Goal: Transaction & Acquisition: Purchase product/service

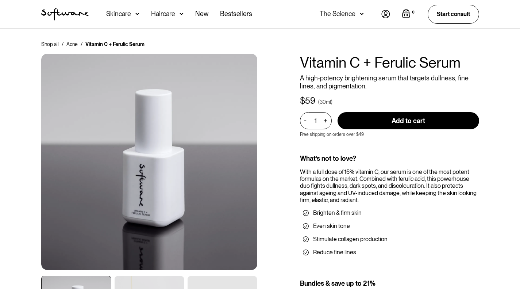
click at [129, 12] on div "Skincare" at bounding box center [118, 13] width 25 height 7
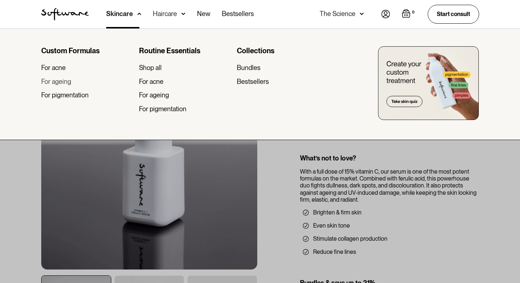
click at [64, 83] on div "For ageing" at bounding box center [56, 82] width 30 height 8
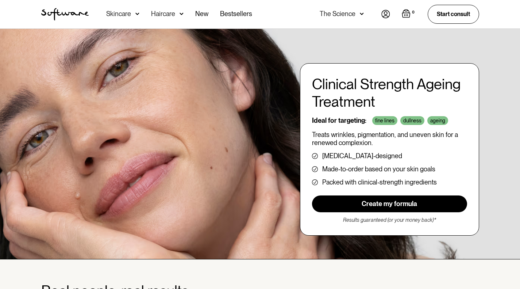
click at [410, 201] on link "Create my formula" at bounding box center [389, 203] width 155 height 17
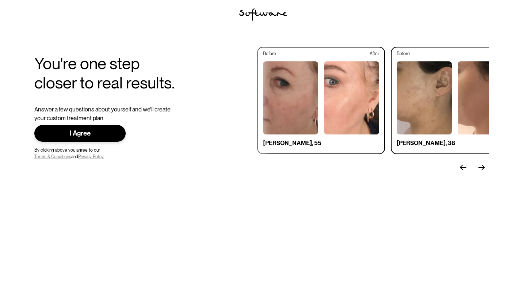
click at [109, 130] on div "I Agree" at bounding box center [80, 133] width 68 height 8
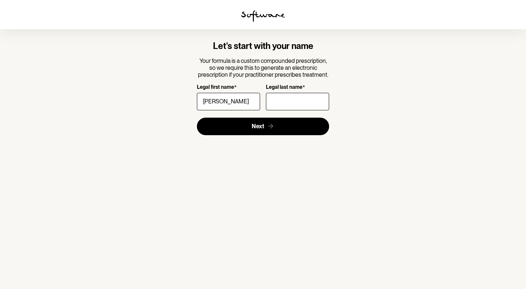
type input "[PERSON_NAME]"
click at [288, 99] on input "Legal last name *" at bounding box center [297, 102] width 63 height 18
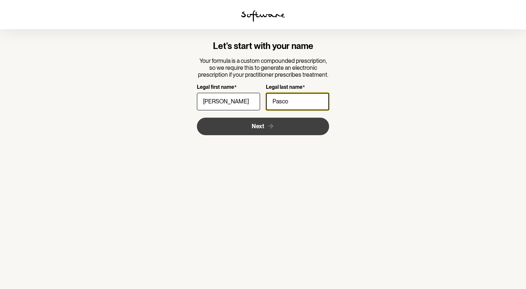
type input "Pasco"
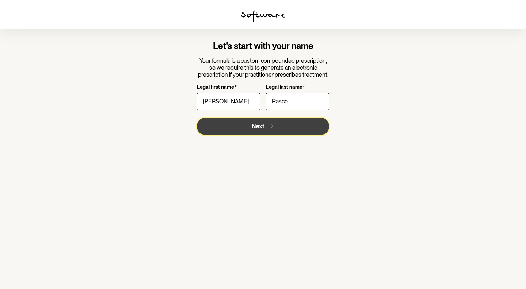
click at [260, 127] on span "Next" at bounding box center [258, 126] width 12 height 7
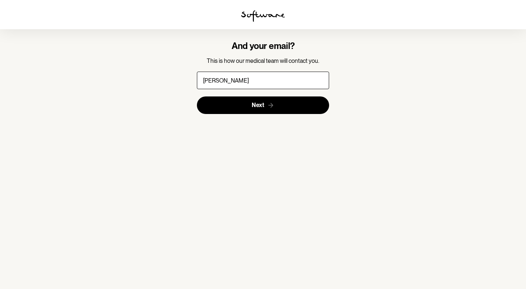
type input "[PERSON_NAME][EMAIL_ADDRESS][DOMAIN_NAME]"
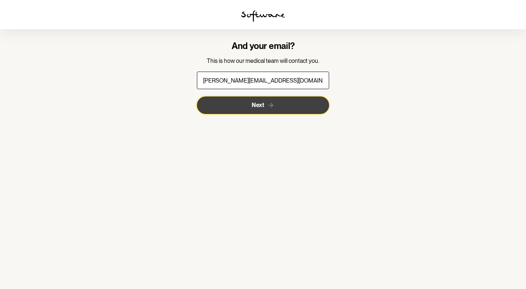
click at [314, 108] on button "Next" at bounding box center [263, 105] width 133 height 18
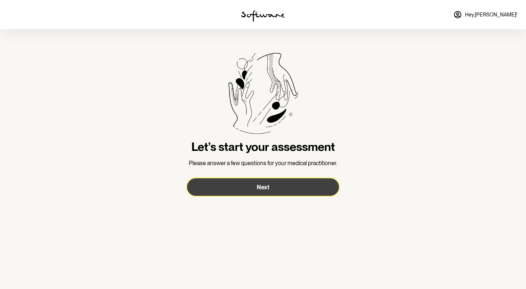
click at [278, 187] on button "Next" at bounding box center [263, 187] width 152 height 18
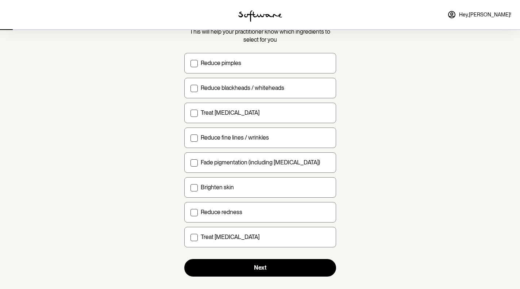
scroll to position [69, 0]
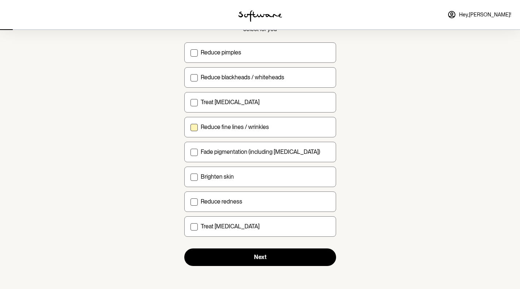
click at [197, 129] on span at bounding box center [194, 127] width 7 height 7
click at [191, 127] on input "Reduce fine lines / wrinkles" at bounding box center [190, 127] width 0 height 0
checkbox input "true"
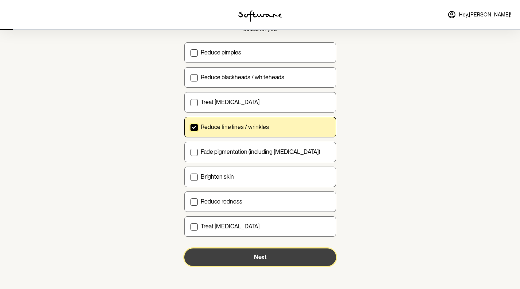
click at [307, 259] on button "Next" at bounding box center [260, 257] width 152 height 18
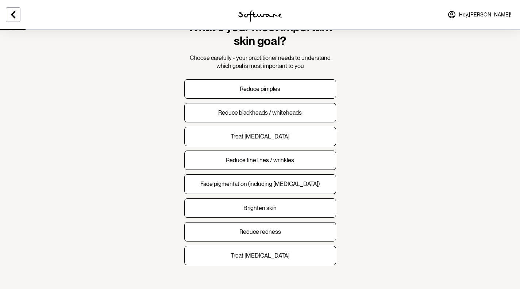
scroll to position [44, 0]
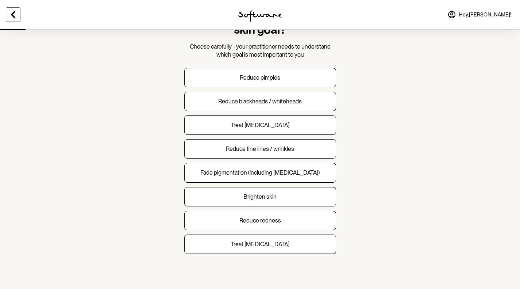
click at [13, 11] on icon at bounding box center [13, 14] width 9 height 9
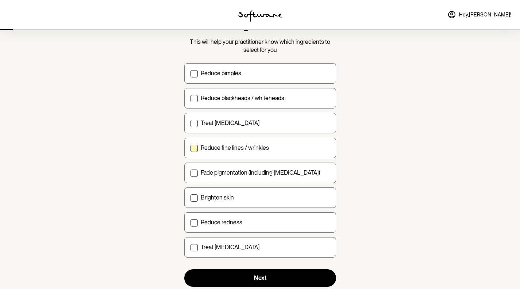
scroll to position [64, 0]
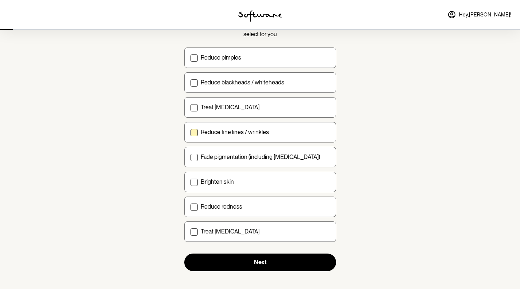
click at [194, 132] on span at bounding box center [194, 132] width 7 height 7
click at [191, 132] on input "Reduce fine lines / wrinkles" at bounding box center [190, 132] width 0 height 0
checkbox input "true"
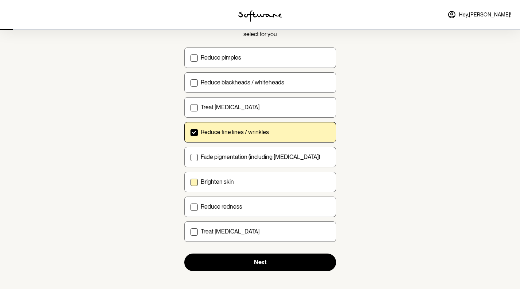
click at [198, 183] on label "Brighten skin" at bounding box center [260, 182] width 152 height 20
click at [191, 182] on input "Brighten skin" at bounding box center [190, 181] width 0 height 0
checkbox input "true"
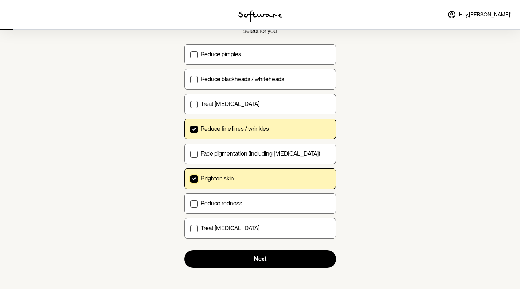
scroll to position [69, 0]
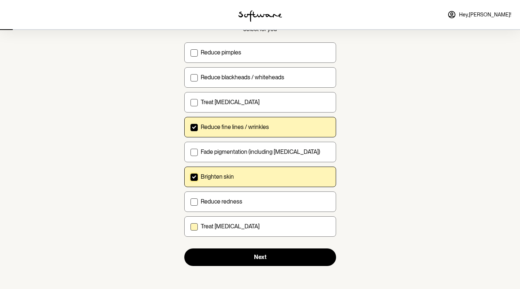
click at [191, 227] on span at bounding box center [194, 226] width 7 height 7
click at [191, 226] on input "Treat [MEDICAL_DATA]" at bounding box center [190, 226] width 0 height 0
checkbox input "true"
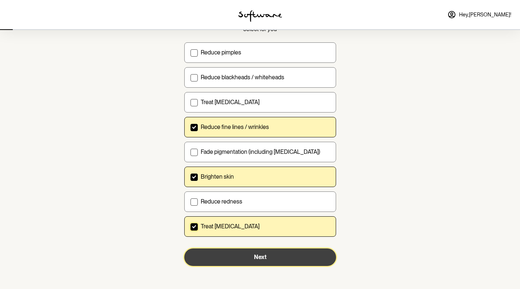
click at [280, 260] on button "Next" at bounding box center [260, 257] width 152 height 18
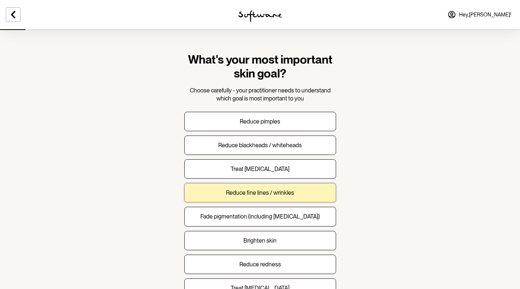
click at [303, 195] on button "Reduce fine lines / wrinkles" at bounding box center [260, 192] width 152 height 19
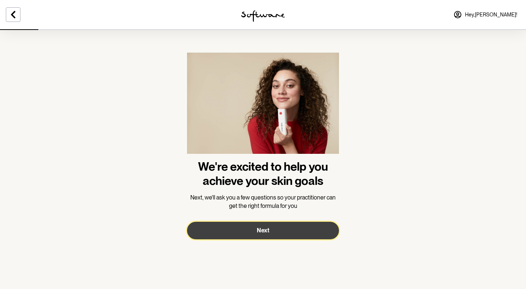
click at [250, 229] on button "Next" at bounding box center [263, 231] width 152 height 18
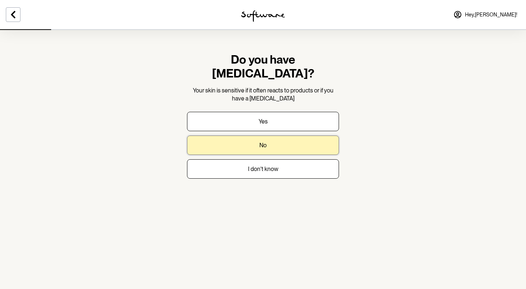
click at [280, 135] on button "No" at bounding box center [263, 144] width 152 height 19
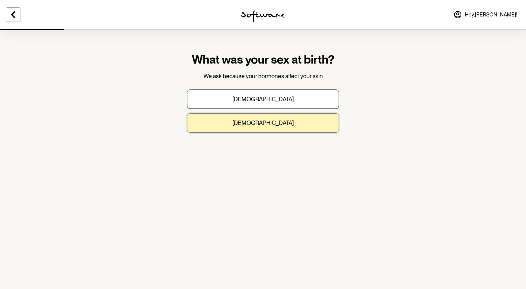
click at [306, 124] on button "[DEMOGRAPHIC_DATA]" at bounding box center [263, 122] width 152 height 19
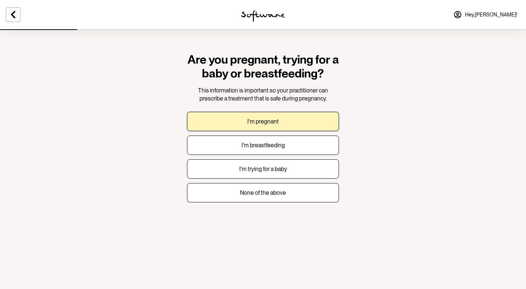
click at [306, 124] on button "I'm pregnant" at bounding box center [263, 121] width 152 height 19
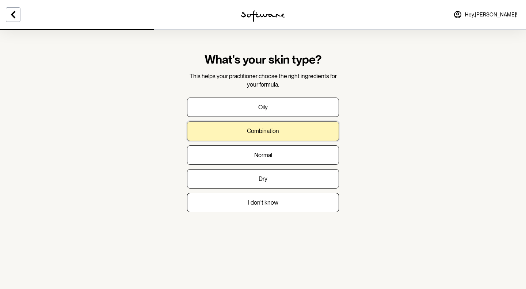
click at [306, 125] on button "Combination" at bounding box center [263, 130] width 152 height 19
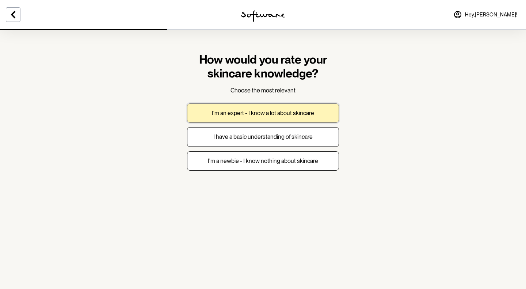
click at [319, 107] on button "I'm an expert - I know a lot about skincare" at bounding box center [263, 112] width 152 height 19
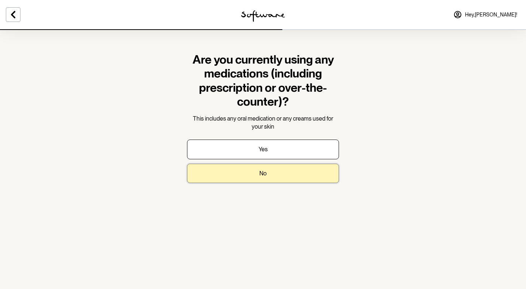
click at [301, 173] on button "No" at bounding box center [263, 173] width 152 height 19
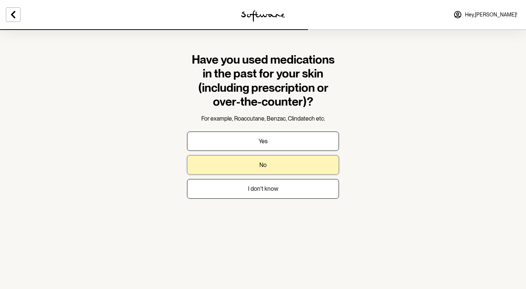
click at [308, 160] on button "No" at bounding box center [263, 164] width 152 height 19
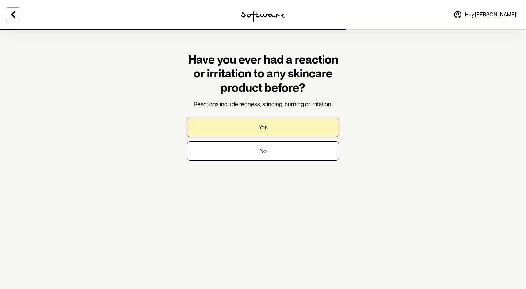
click at [309, 133] on button "Yes" at bounding box center [263, 127] width 152 height 19
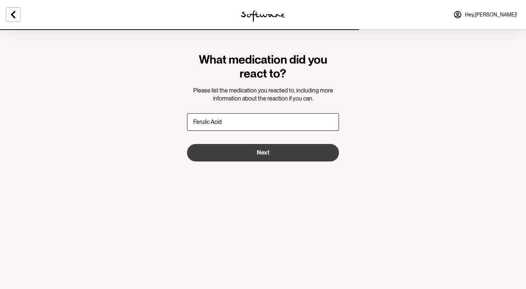
type input "Ferulic Acid"
click at [303, 158] on button "Next" at bounding box center [263, 153] width 152 height 18
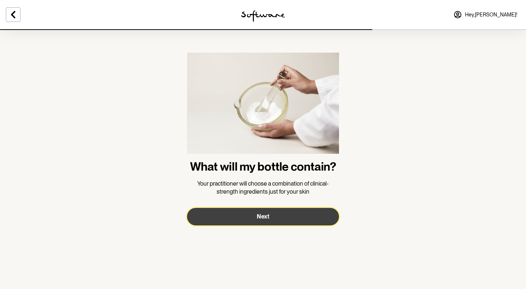
click at [269, 218] on button "Next" at bounding box center [263, 217] width 152 height 18
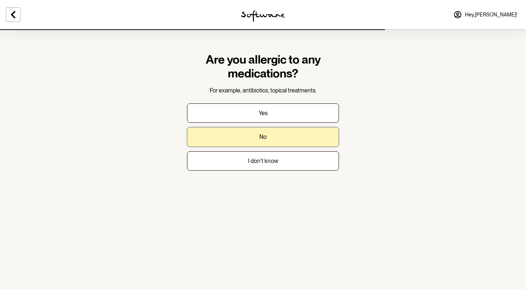
click at [275, 137] on button "No" at bounding box center [263, 136] width 152 height 19
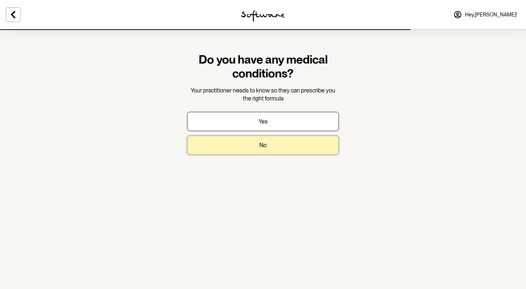
click at [284, 145] on button "No" at bounding box center [263, 144] width 152 height 19
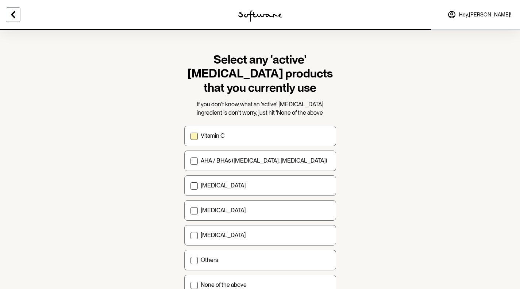
drag, startPoint x: 193, startPoint y: 133, endPoint x: 202, endPoint y: 132, distance: 8.8
click at [194, 133] on span at bounding box center [194, 136] width 7 height 7
click at [191, 136] on input "Vitamin C" at bounding box center [190, 136] width 0 height 0
checkbox input "true"
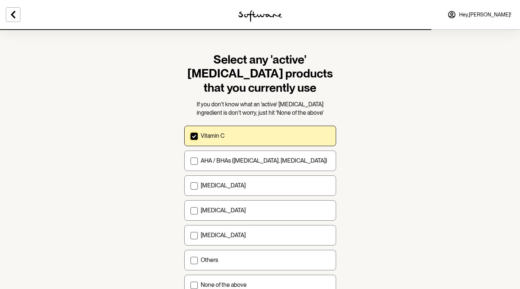
scroll to position [59, 0]
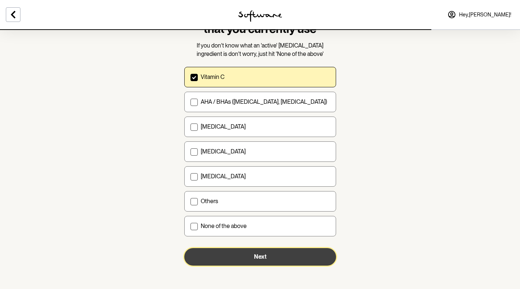
click at [287, 260] on button "Next" at bounding box center [260, 257] width 152 height 18
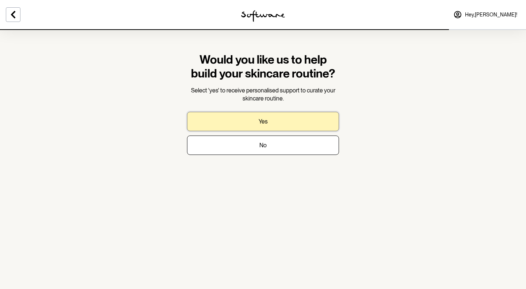
click at [270, 122] on button "Yes" at bounding box center [263, 121] width 152 height 19
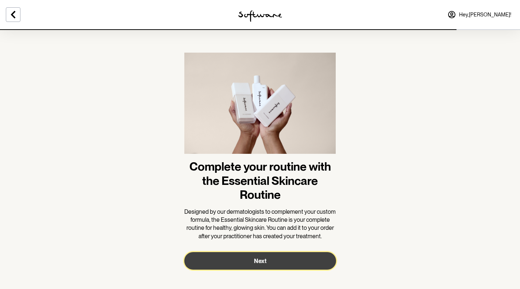
click at [249, 260] on button "Next" at bounding box center [260, 261] width 152 height 18
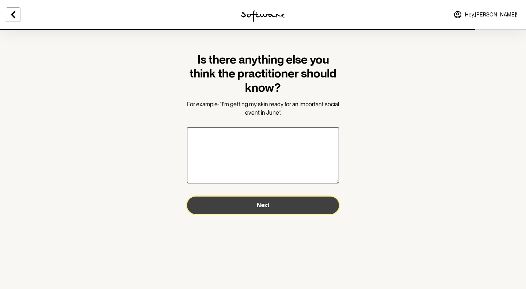
click at [245, 207] on button "Next" at bounding box center [263, 205] width 152 height 18
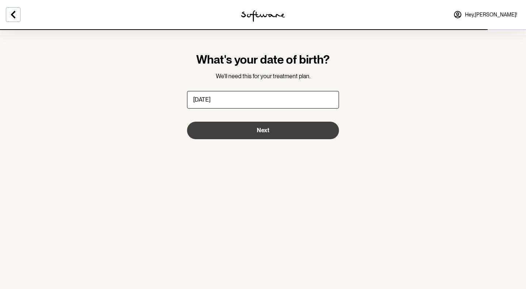
type input "[DATE]"
click at [310, 128] on button "Next" at bounding box center [263, 131] width 152 height 18
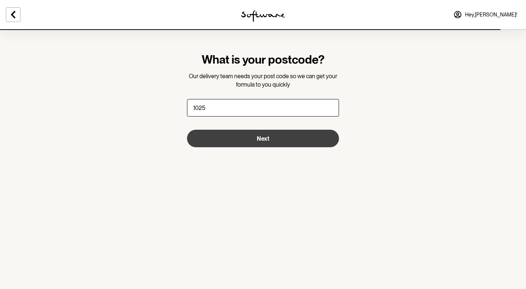
type input "1025"
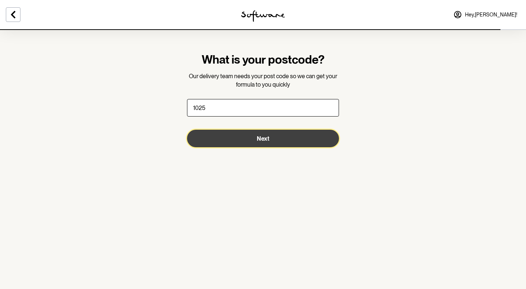
click at [278, 142] on button "Next" at bounding box center [263, 139] width 152 height 18
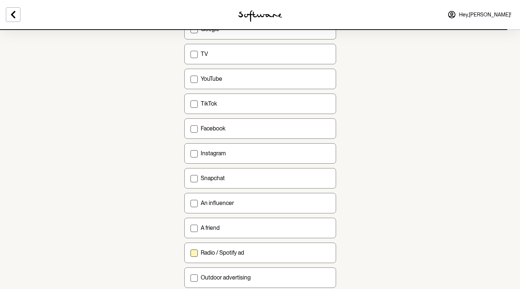
scroll to position [79, 0]
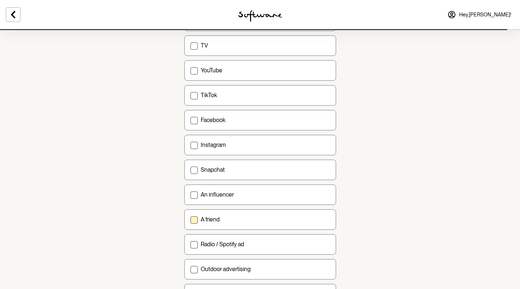
click at [191, 221] on span at bounding box center [194, 219] width 7 height 7
click at [191, 219] on input "A friend" at bounding box center [190, 219] width 0 height 0
checkbox input "true"
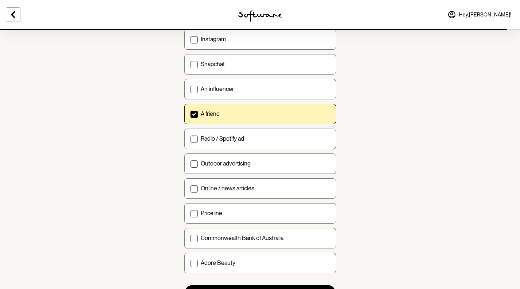
scroll to position [221, 0]
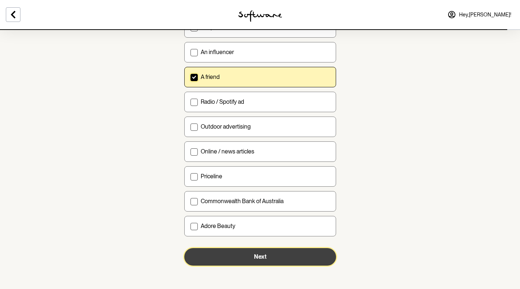
click at [301, 252] on button "Next" at bounding box center [260, 257] width 152 height 18
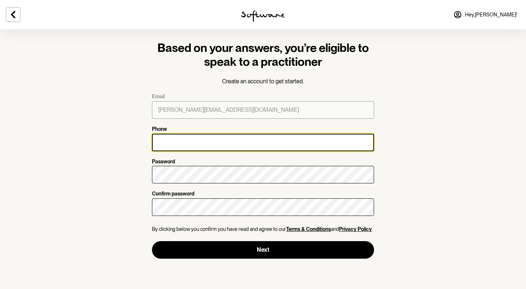
click at [246, 145] on input "Phone" at bounding box center [263, 143] width 222 height 18
type input "[PHONE_NUMBER]"
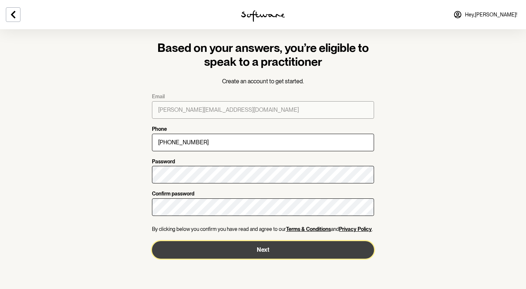
click at [260, 252] on button "Next" at bounding box center [263, 250] width 222 height 18
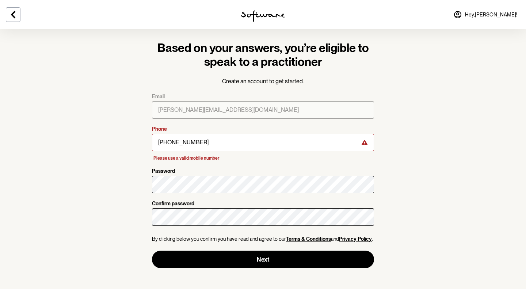
click at [366, 143] on icon at bounding box center [365, 141] width 6 height 5
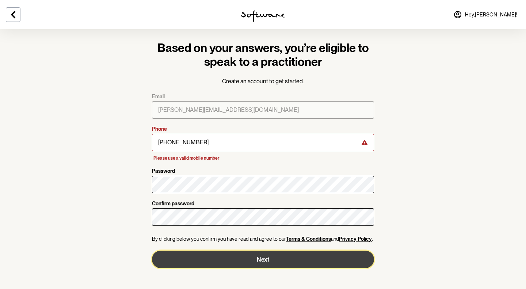
click at [325, 258] on button "Next" at bounding box center [263, 259] width 222 height 18
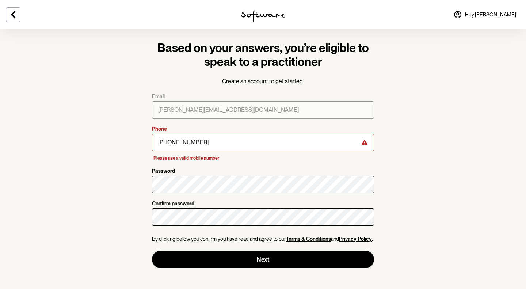
drag, startPoint x: 200, startPoint y: 159, endPoint x: 237, endPoint y: 152, distance: 37.2
click at [202, 158] on span "Please use a valid mobile number" at bounding box center [186, 158] width 66 height 5
click at [368, 144] on div at bounding box center [364, 142] width 15 height 20
click at [362, 142] on div at bounding box center [364, 142] width 15 height 20
click at [362, 142] on icon at bounding box center [365, 142] width 6 height 6
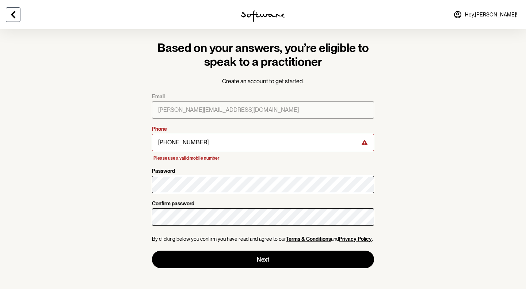
click at [20, 14] on button at bounding box center [13, 14] width 15 height 15
